Goal: Information Seeking & Learning: Learn about a topic

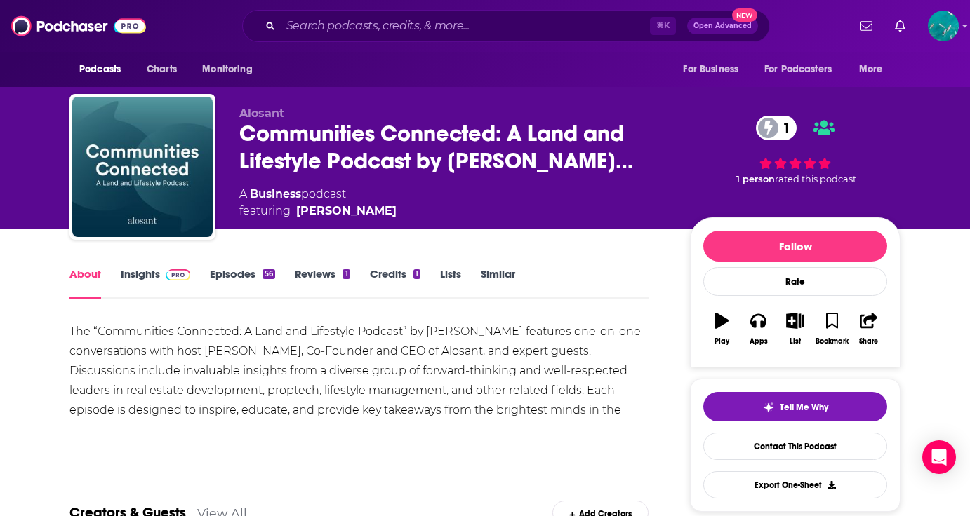
click at [98, 331] on div "The “Communities Connected: A Land and Lifestyle Podcast” by [PERSON_NAME] feat…" at bounding box center [358, 381] width 579 height 118
click at [100, 331] on div "The “Communities Connected: A Land and Lifestyle Podcast” by [PERSON_NAME] feat…" at bounding box center [358, 381] width 579 height 118
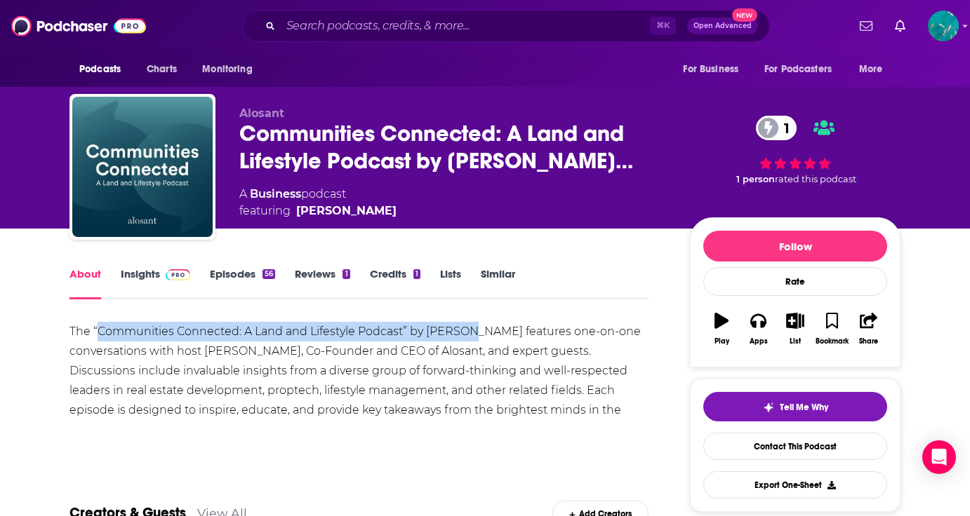
drag, startPoint x: 96, startPoint y: 331, endPoint x: 467, endPoint y: 331, distance: 371.2
click at [467, 331] on div "The “Communities Connected: A Land and Lifestyle Podcast” by [PERSON_NAME] feat…" at bounding box center [358, 381] width 579 height 118
copy div "Communities Connected: A Land and Lifestyle Podcast” by [PERSON_NAME]"
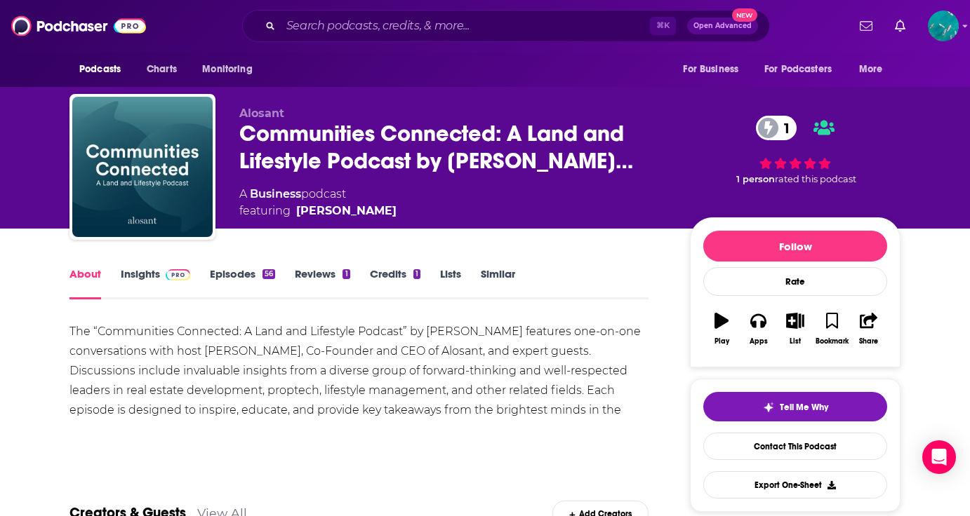
click at [152, 276] on link "Insights" at bounding box center [155, 283] width 69 height 32
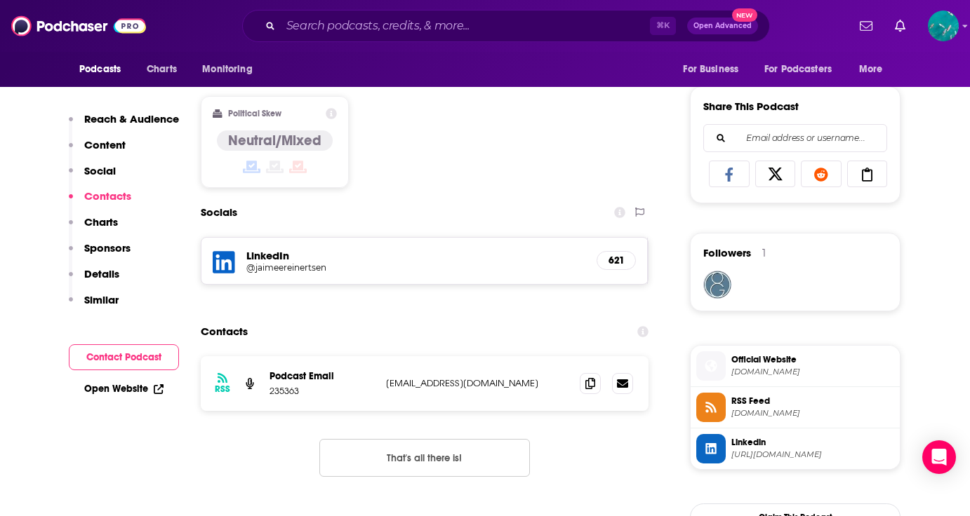
scroll to position [926, 0]
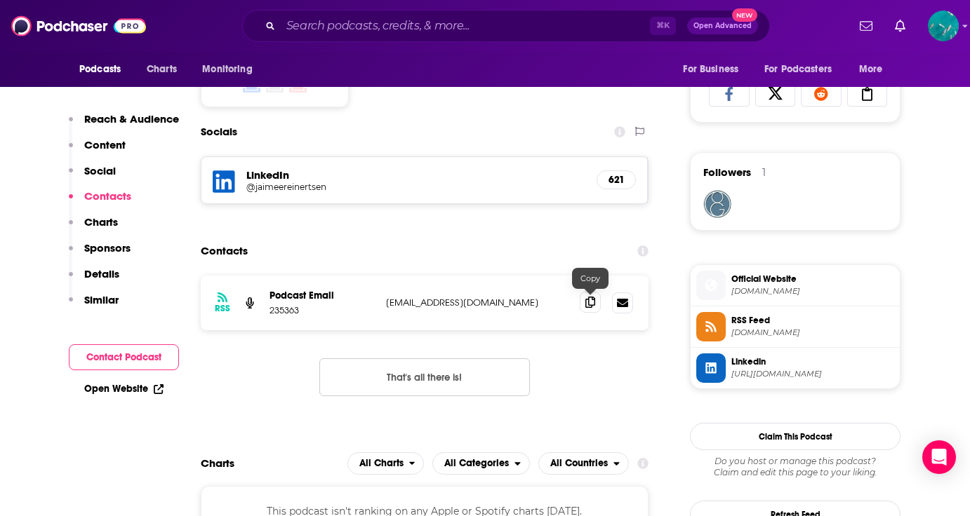
click at [592, 302] on icon at bounding box center [590, 302] width 10 height 11
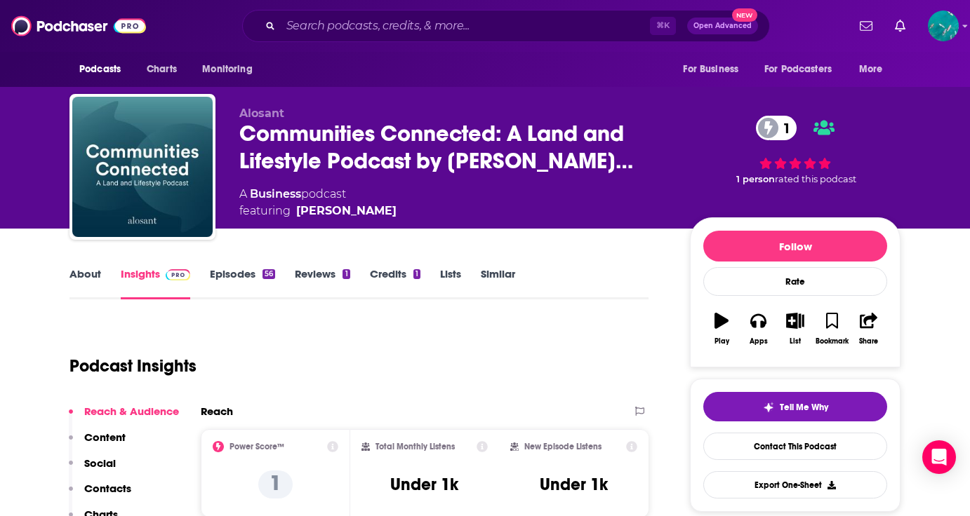
scroll to position [0, 0]
click at [81, 280] on link "About" at bounding box center [85, 283] width 32 height 32
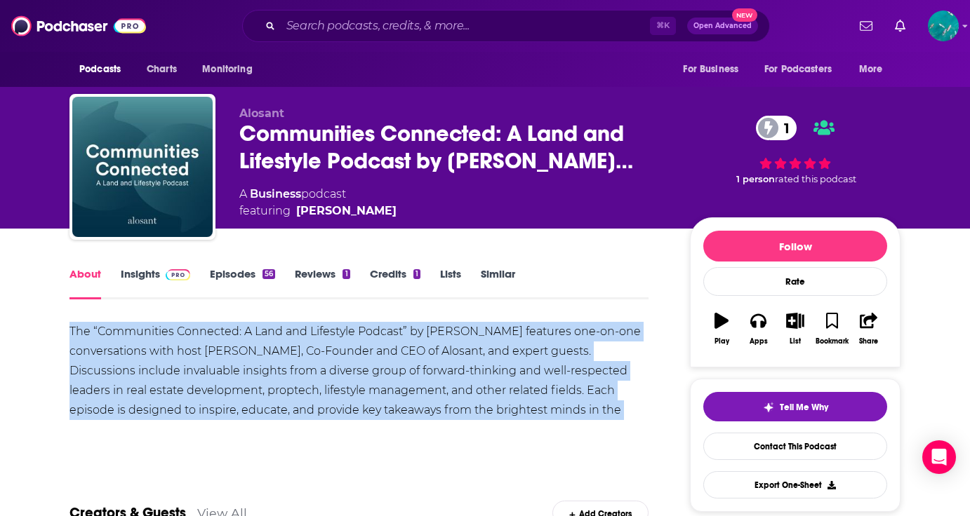
drag, startPoint x: 62, startPoint y: 327, endPoint x: 618, endPoint y: 405, distance: 561.2
copy div "The “Communities Connected: A Land and Lifestyle Podcast” by [PERSON_NAME] feat…"
